Goal: Navigation & Orientation: Find specific page/section

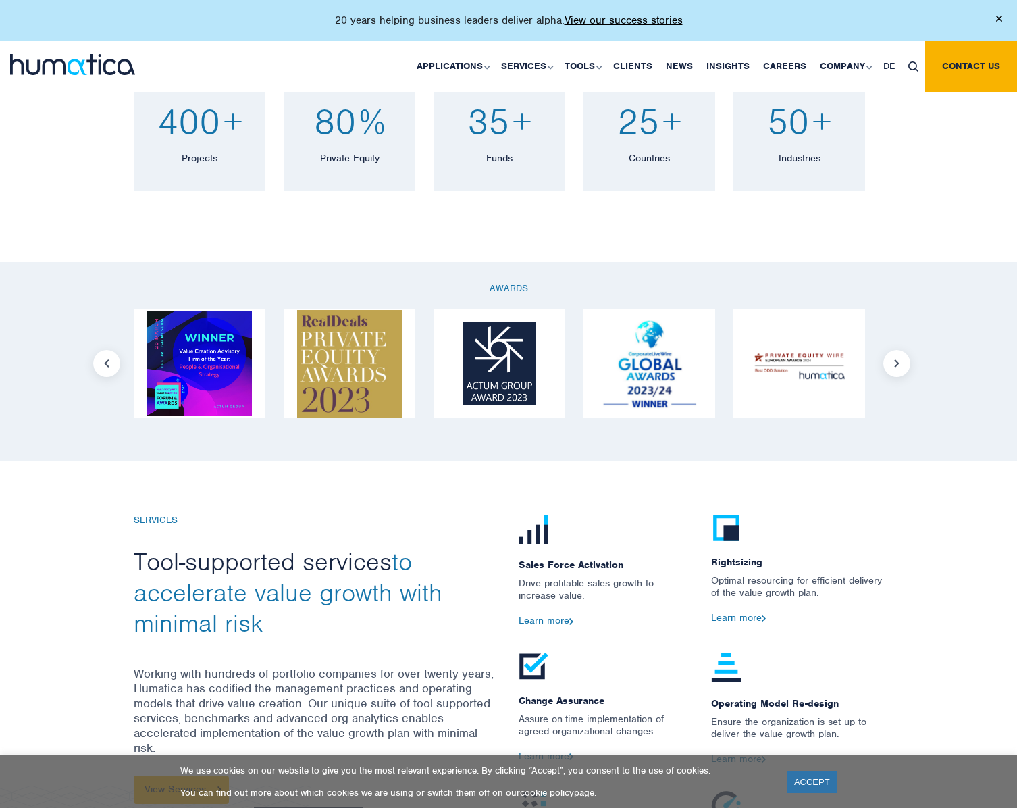
scroll to position [945, 0]
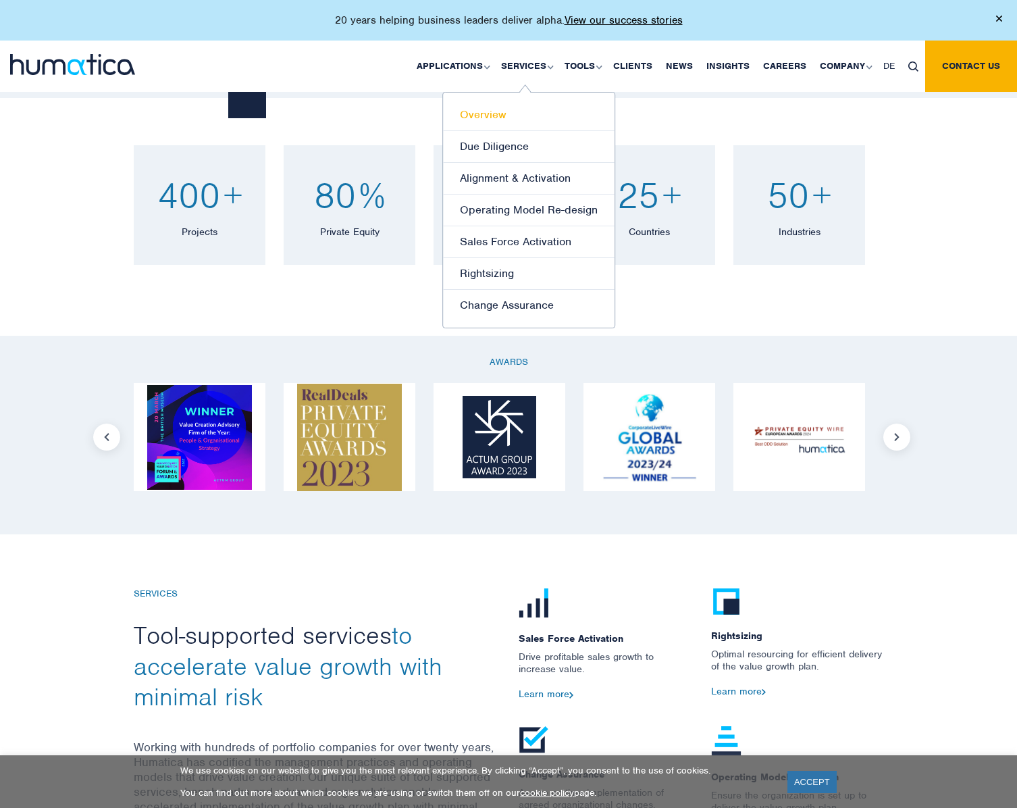
click at [487, 118] on link "Overview" at bounding box center [529, 115] width 172 height 32
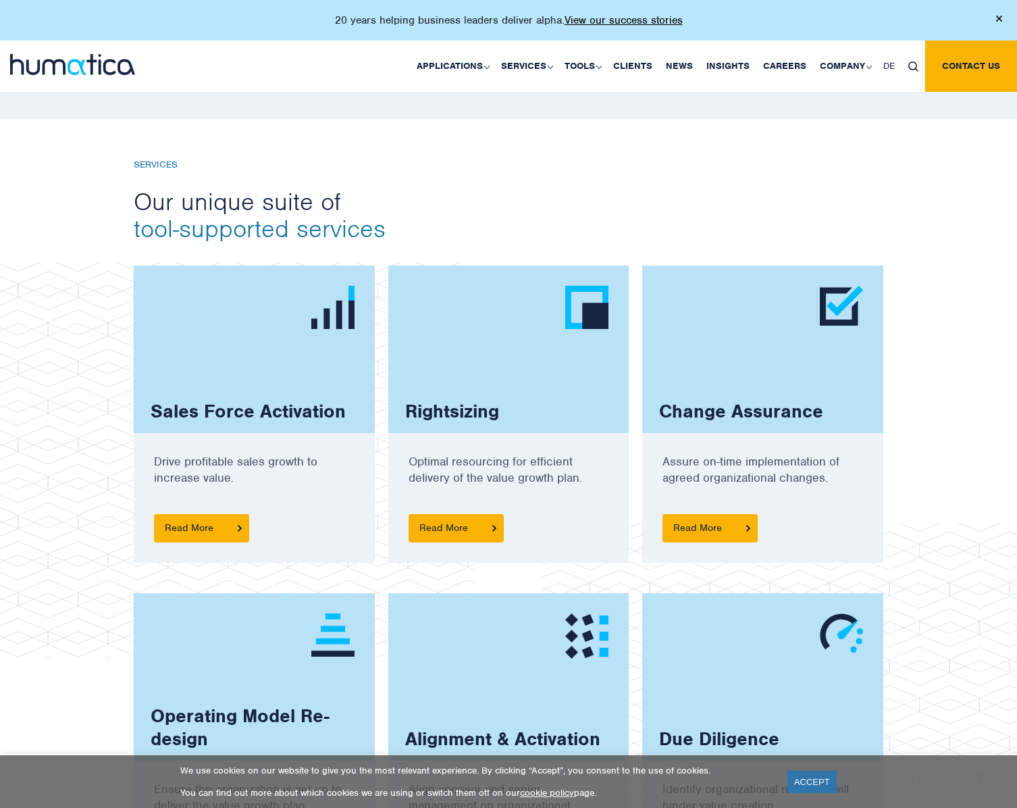
scroll to position [810, 0]
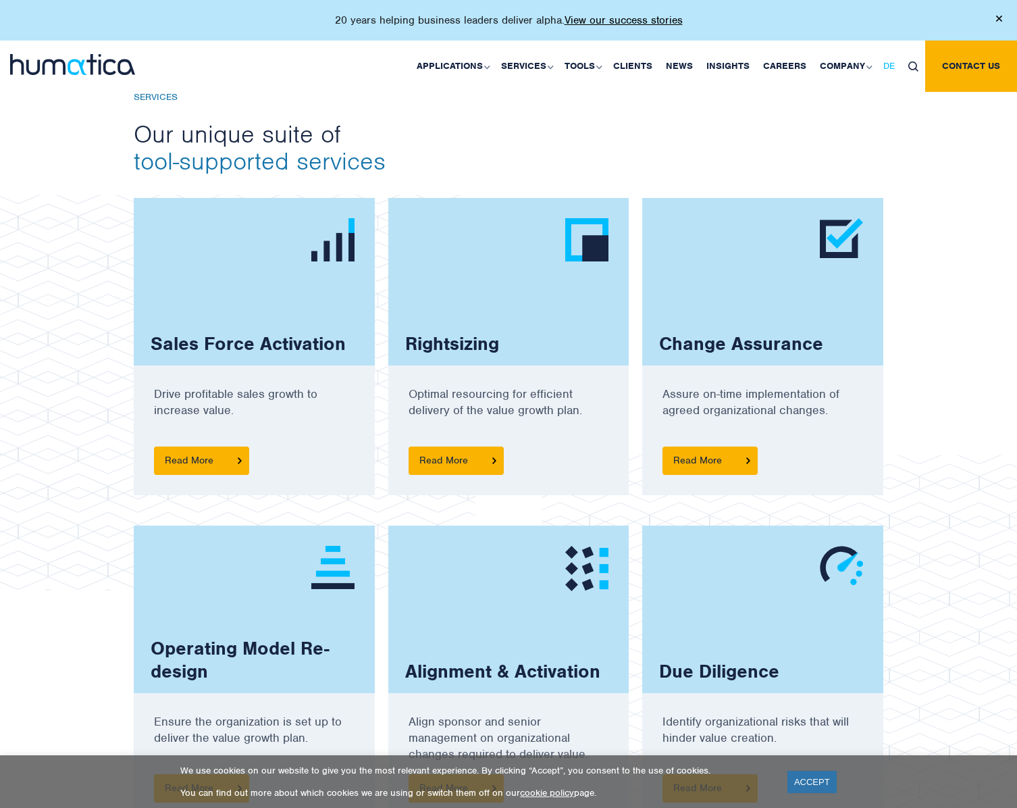
click at [889, 70] on span "DE" at bounding box center [888, 65] width 11 height 11
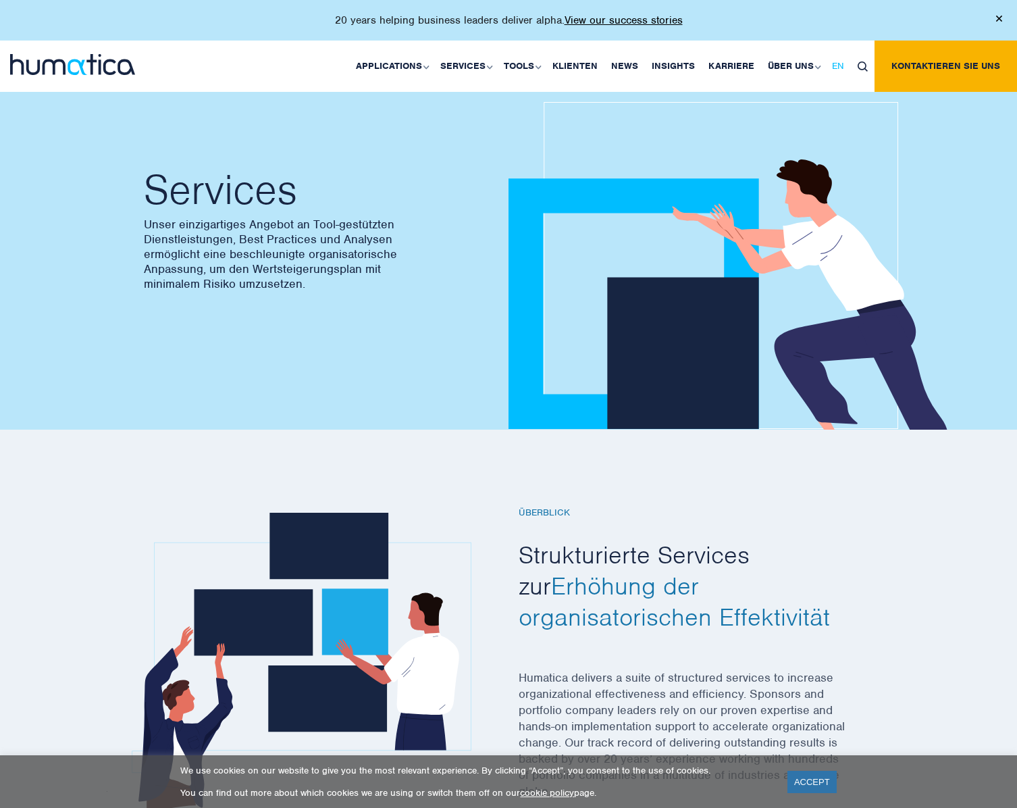
click at [843, 68] on span "EN" at bounding box center [838, 65] width 12 height 11
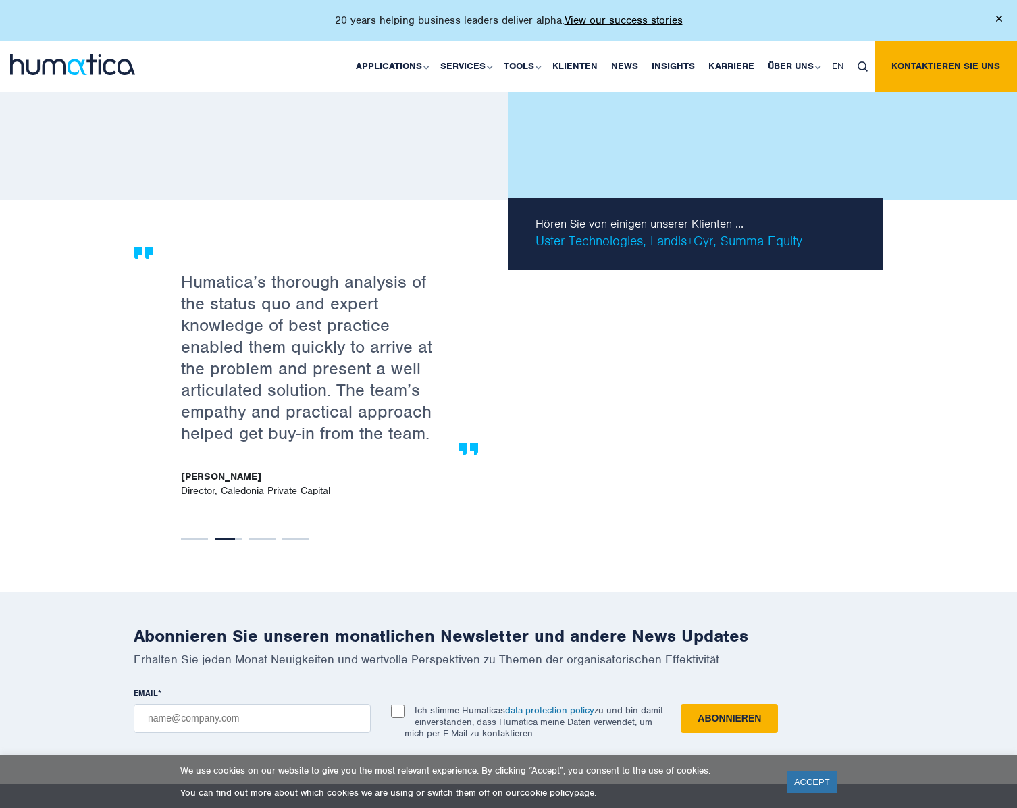
scroll to position [2228, 0]
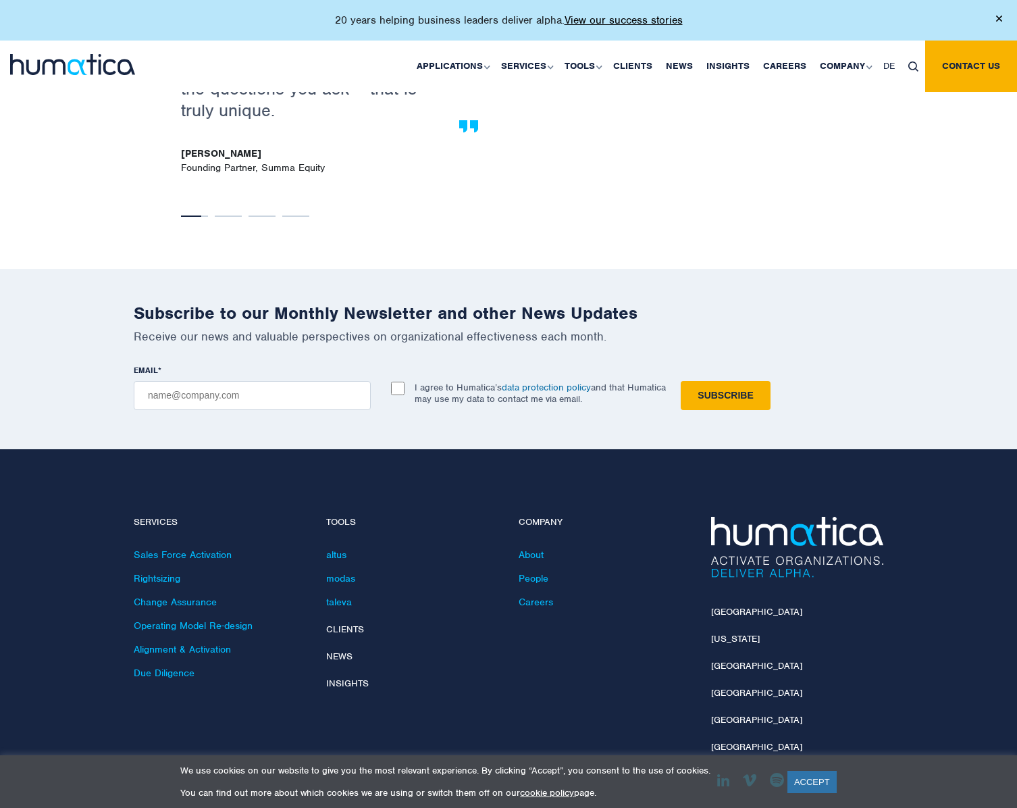
scroll to position [2475, 0]
